Goal: Task Accomplishment & Management: Manage account settings

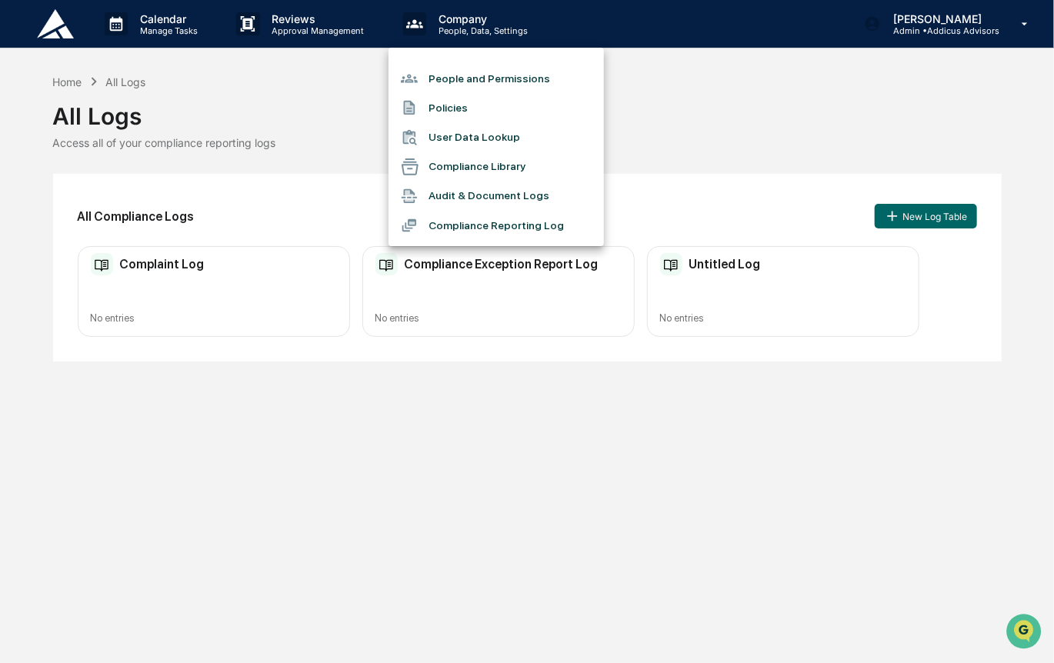
click at [664, 450] on div at bounding box center [527, 331] width 1054 height 663
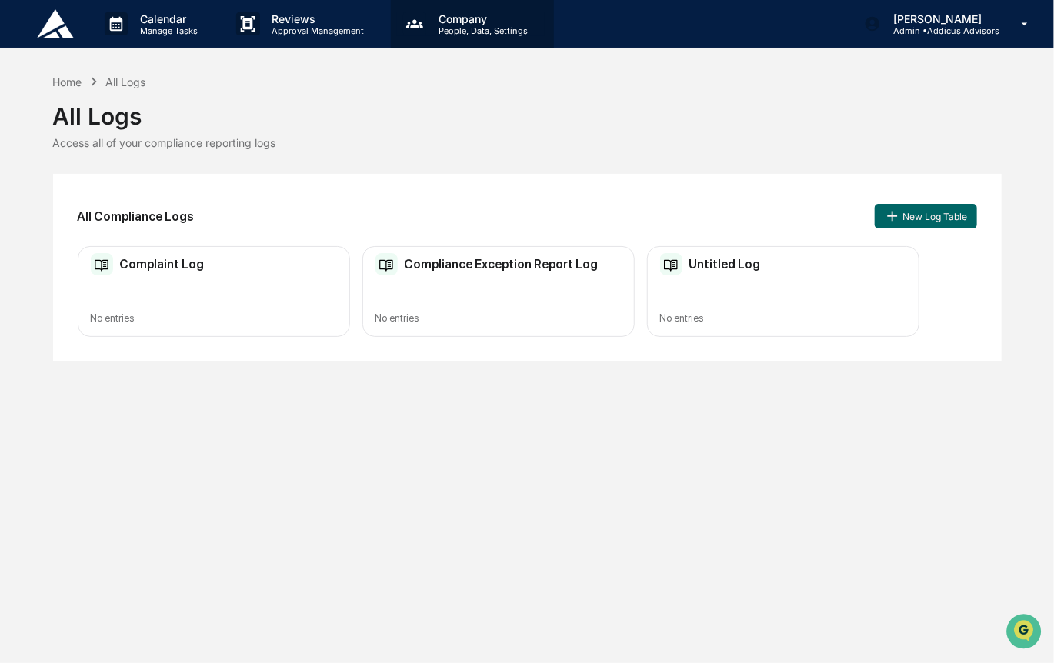
click at [478, 33] on p "People, Data, Settings" at bounding box center [480, 30] width 109 height 11
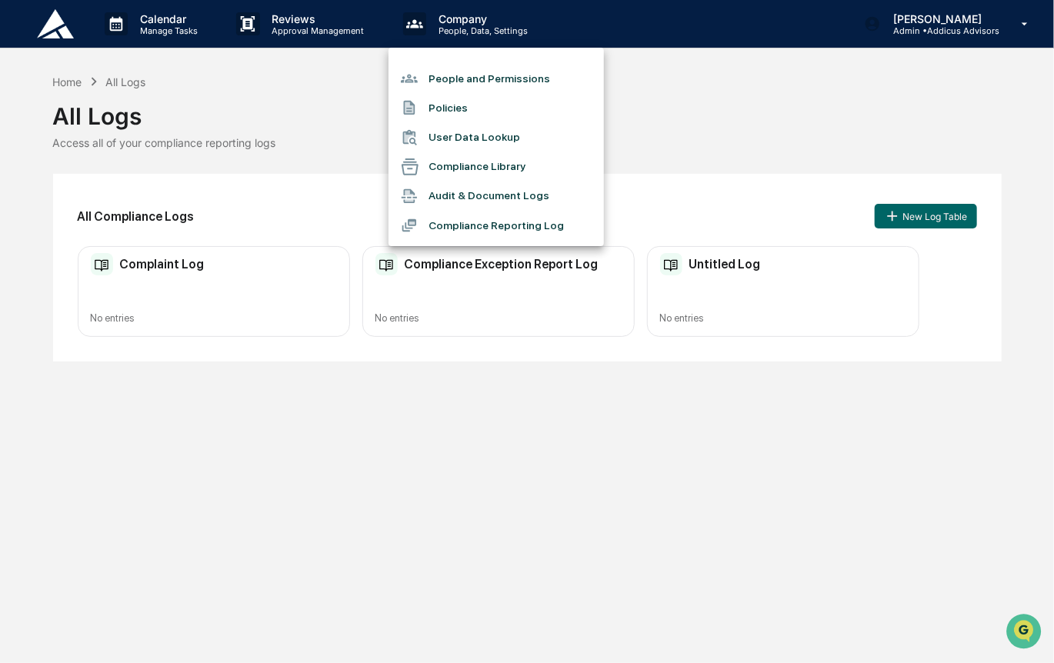
click at [502, 75] on li "People and Permissions" at bounding box center [496, 78] width 215 height 29
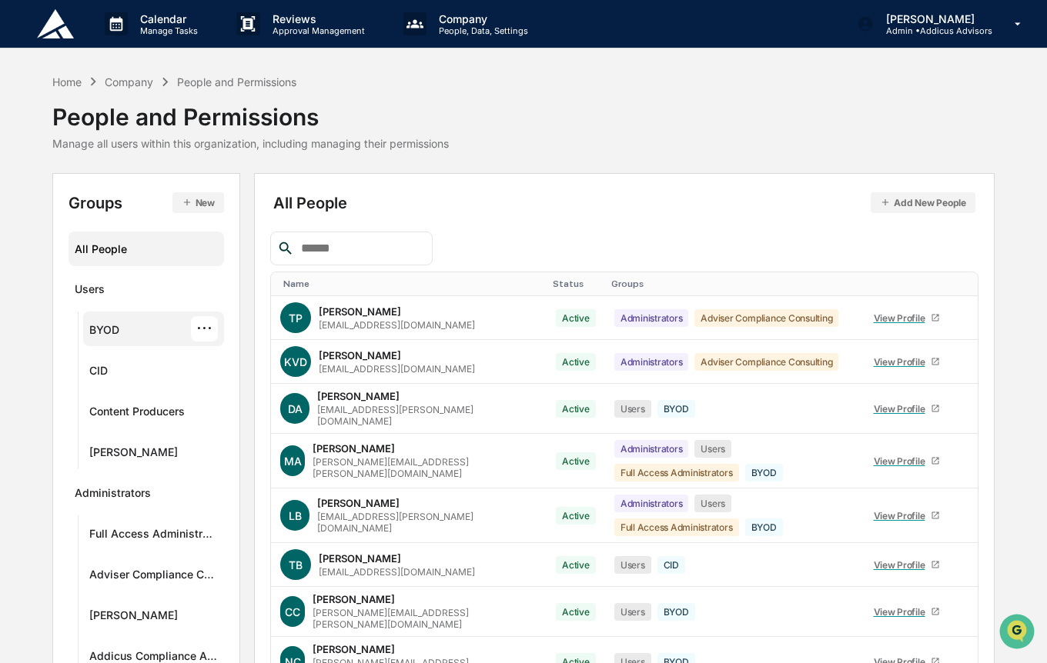
click at [93, 329] on div "BYOD" at bounding box center [104, 332] width 30 height 18
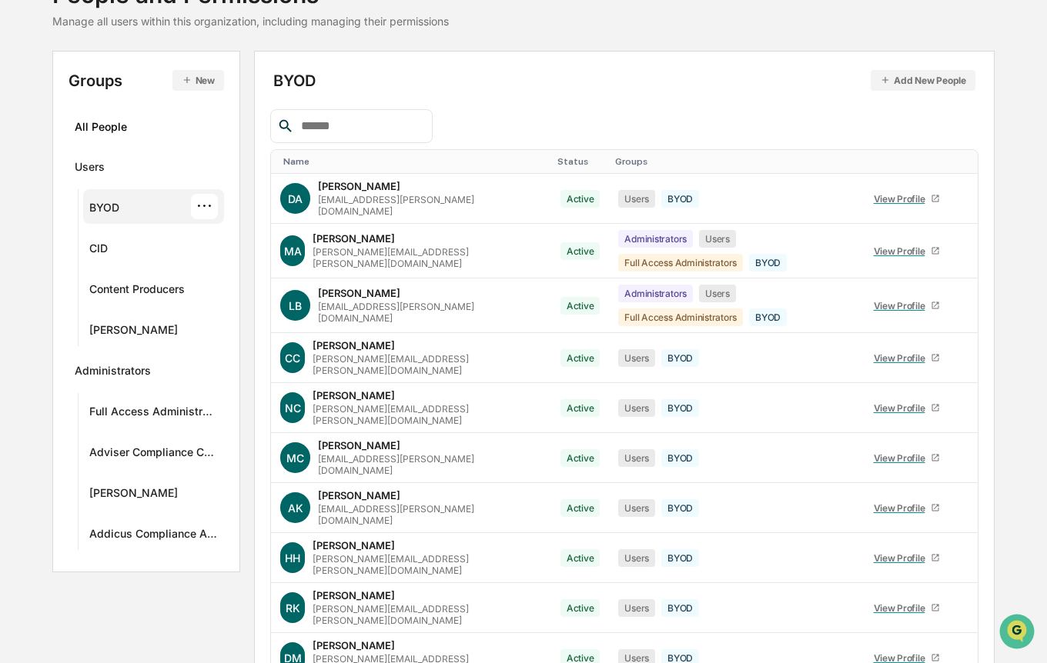
scroll to position [160, 0]
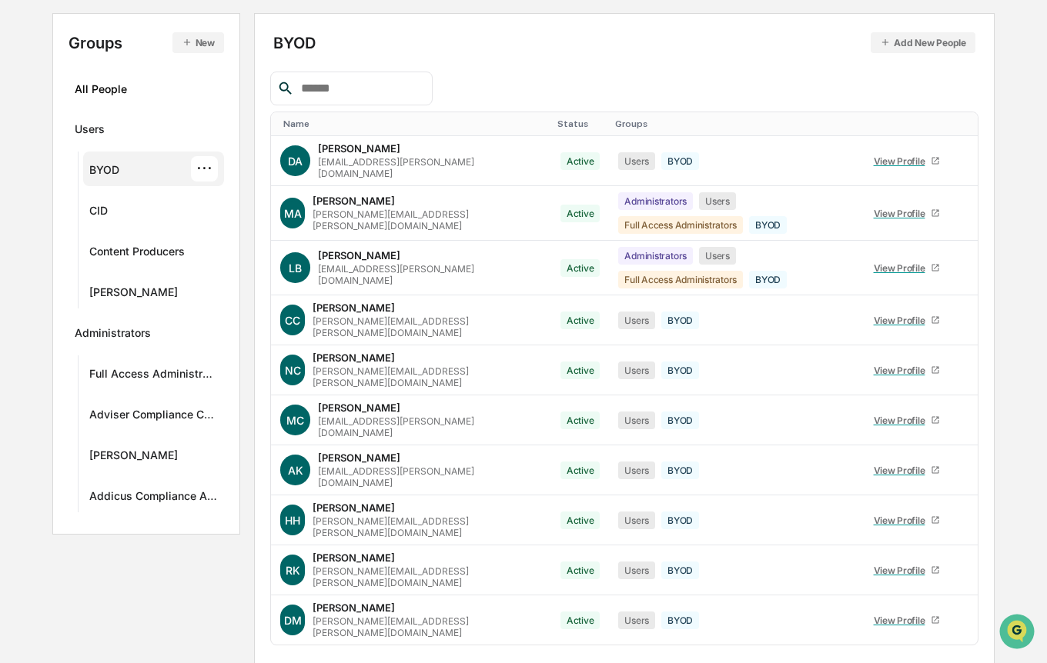
click at [335, 636] on body "Calendar Manage Tasks Reviews Approval Management Company People, Data, Setting…" at bounding box center [523, 333] width 1047 height 986
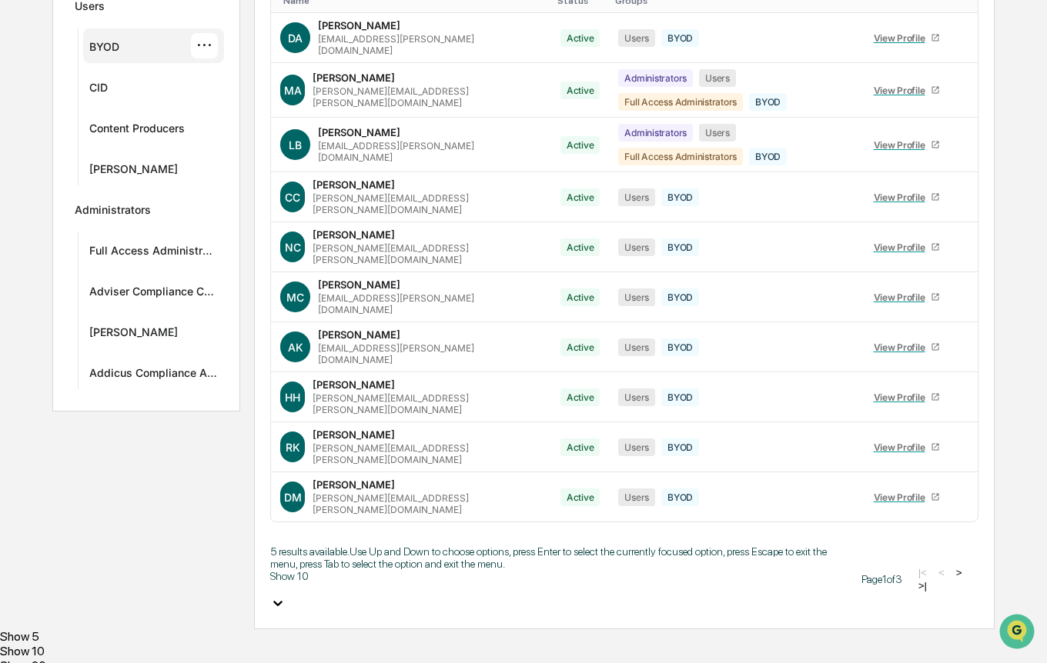
click at [319, 659] on div "Show 20" at bounding box center [523, 666] width 1047 height 15
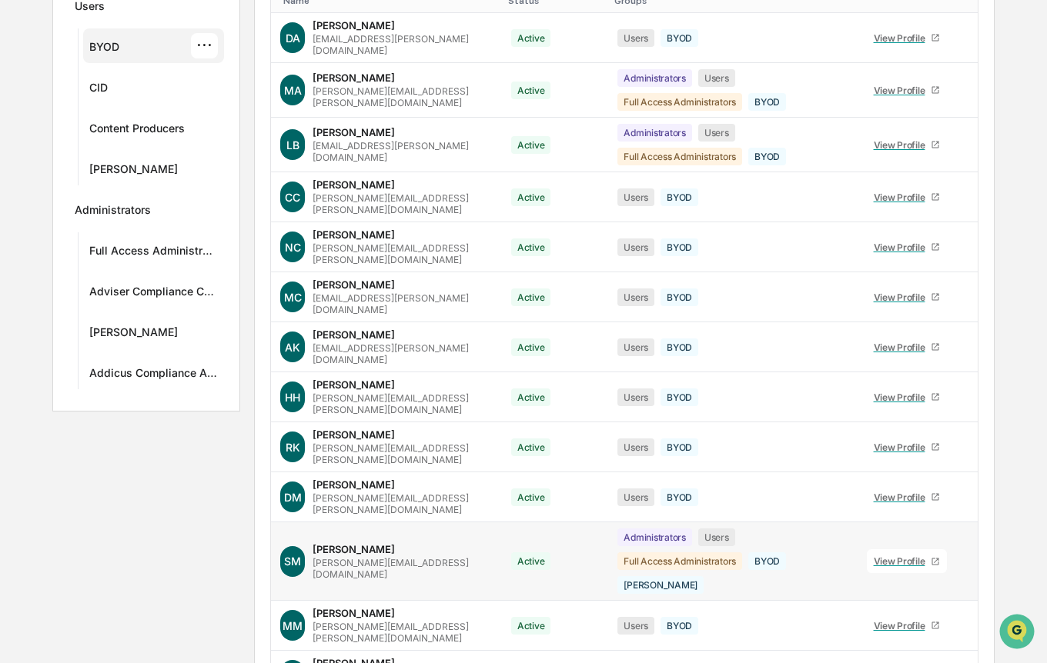
scroll to position [633, 0]
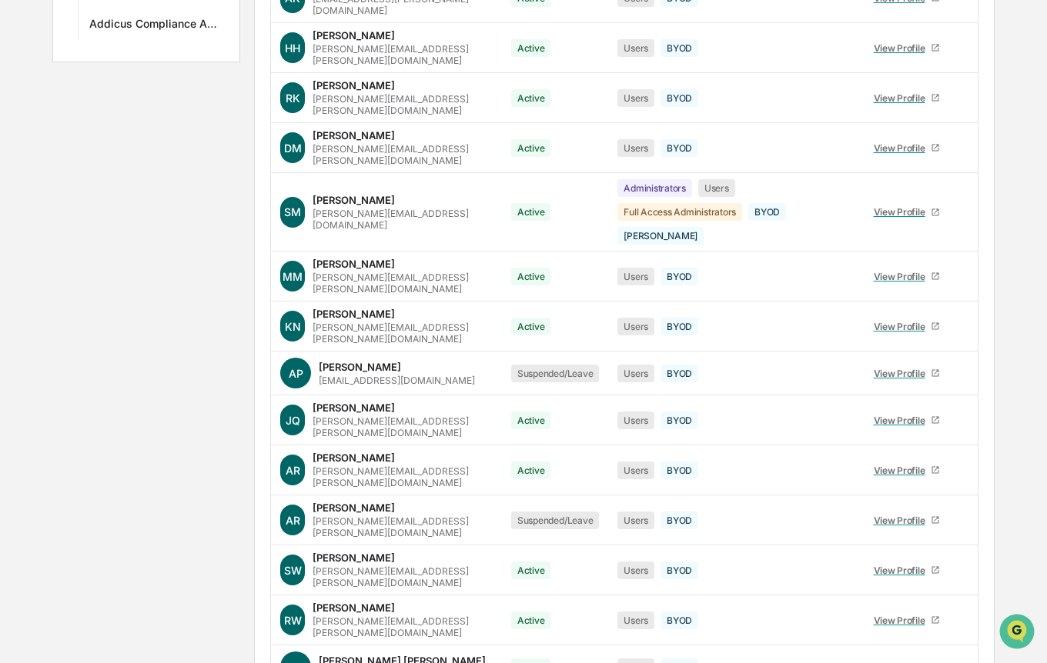
click at [338, 633] on body "Calendar Manage Tasks Reviews Approval Management Company People, Data, Setting…" at bounding box center [523, 75] width 1047 height 1417
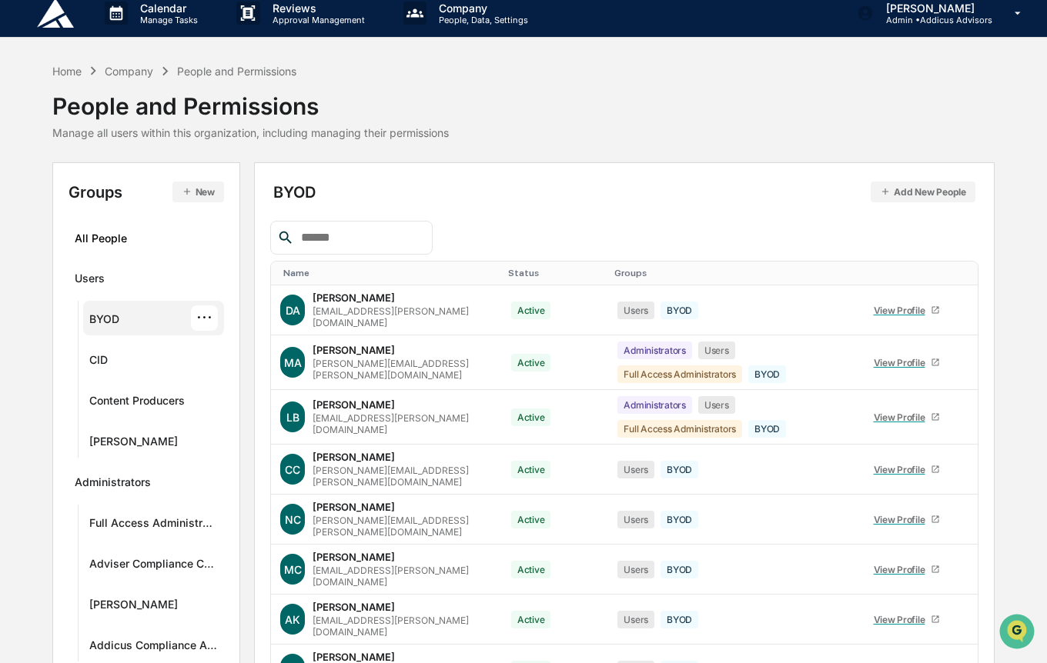
scroll to position [0, 0]
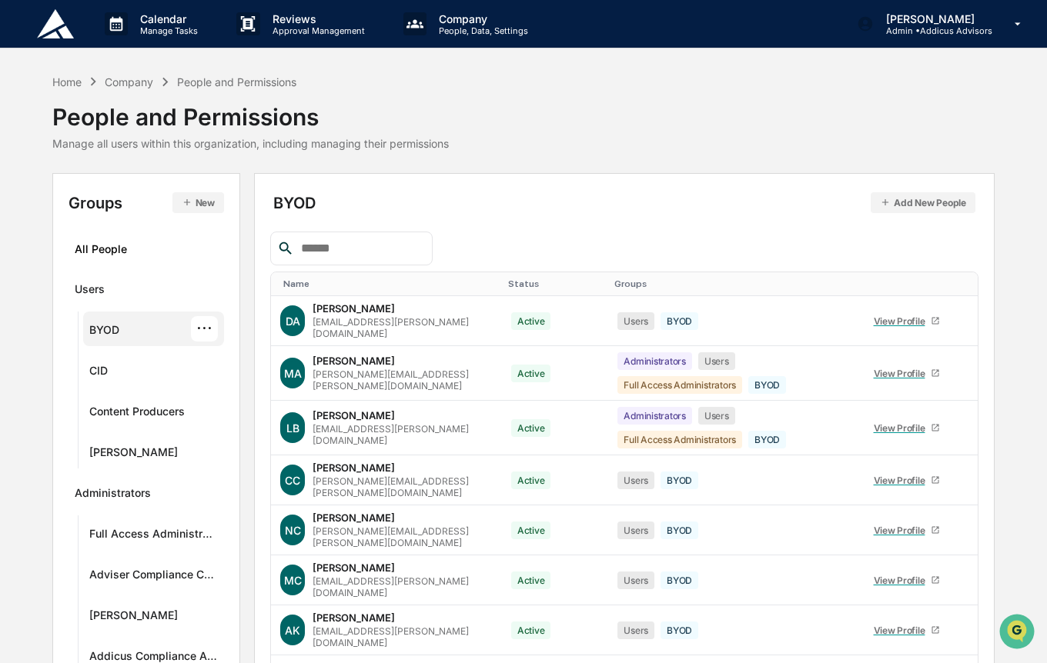
click at [209, 325] on div "···" at bounding box center [204, 328] width 27 height 25
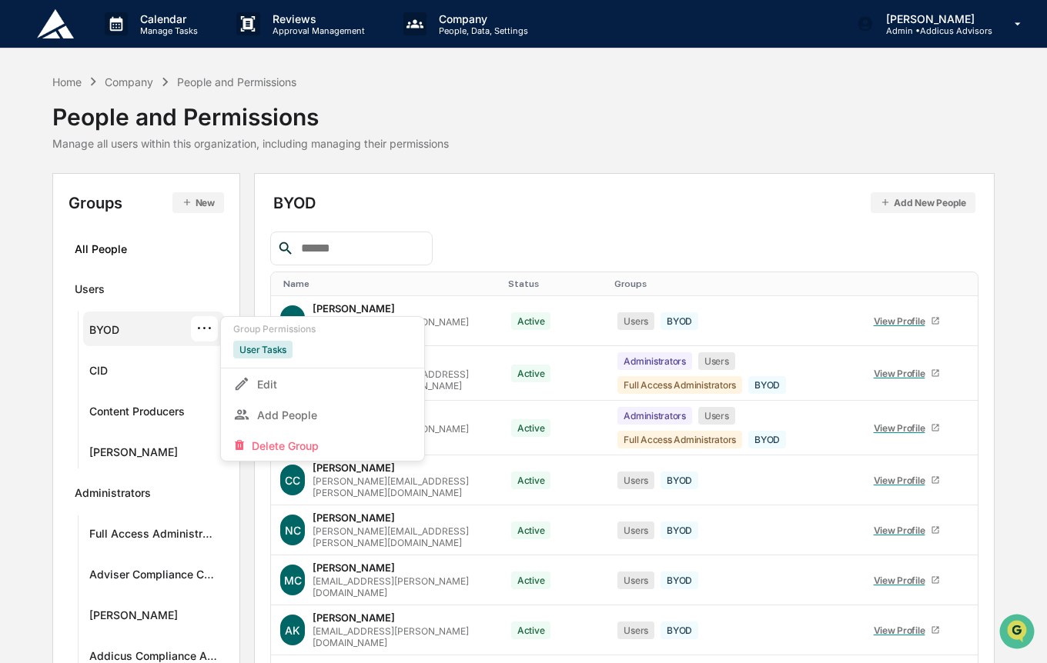
click at [706, 141] on div "Home Company People and Permissions People and Permissions Manage all users wit…" at bounding box center [523, 111] width 942 height 77
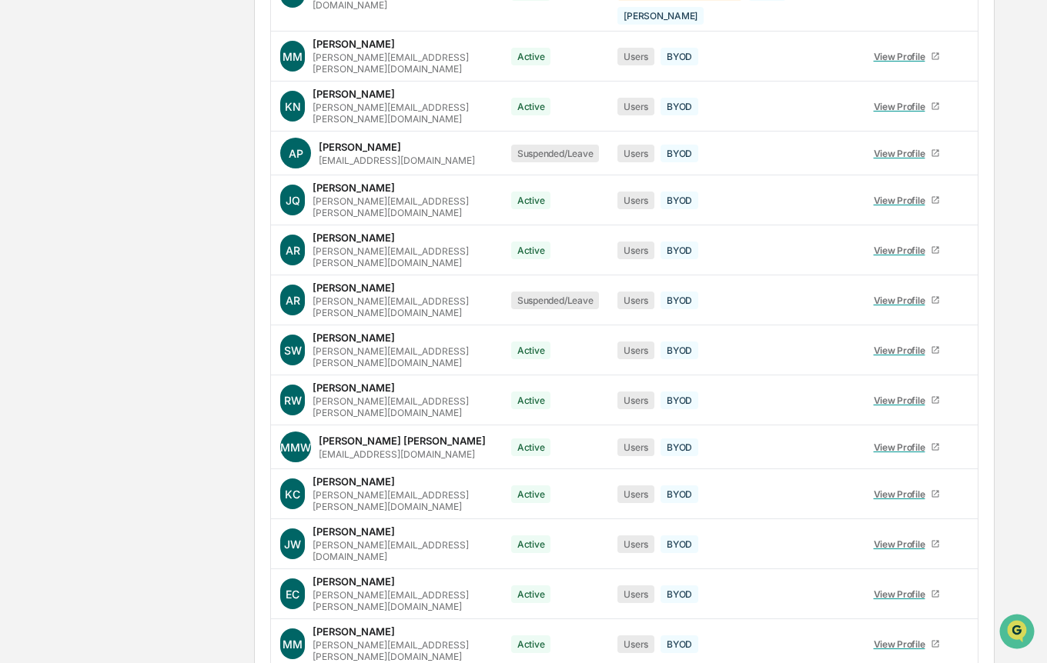
scroll to position [895, 0]
